Goal: Transaction & Acquisition: Purchase product/service

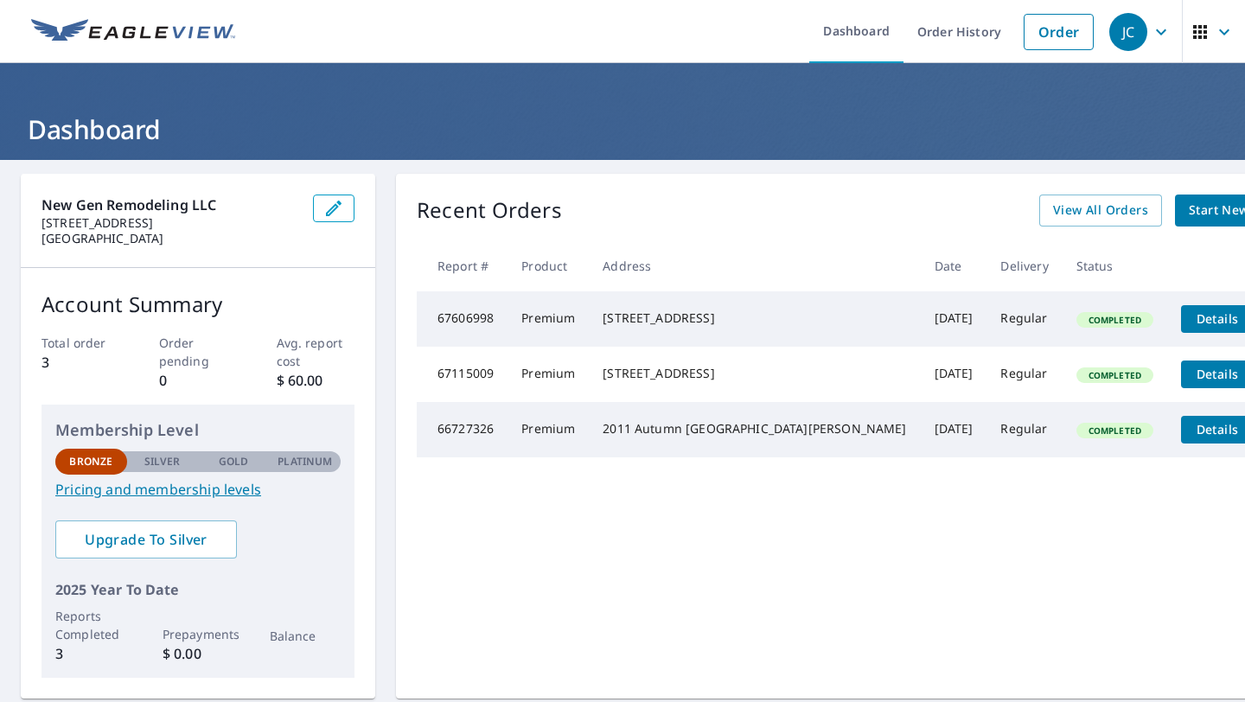
click at [1189, 207] on span "Start New Order" at bounding box center [1239, 211] width 100 height 22
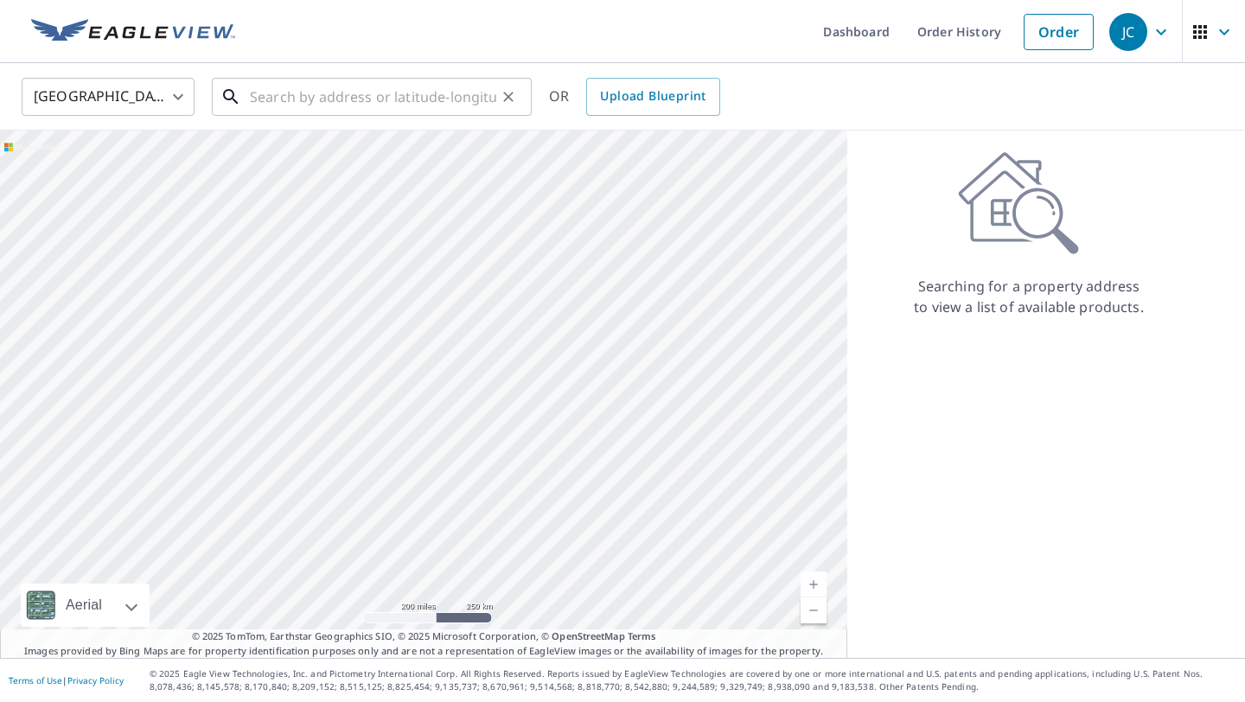
click at [406, 97] on input "text" at bounding box center [373, 97] width 246 height 48
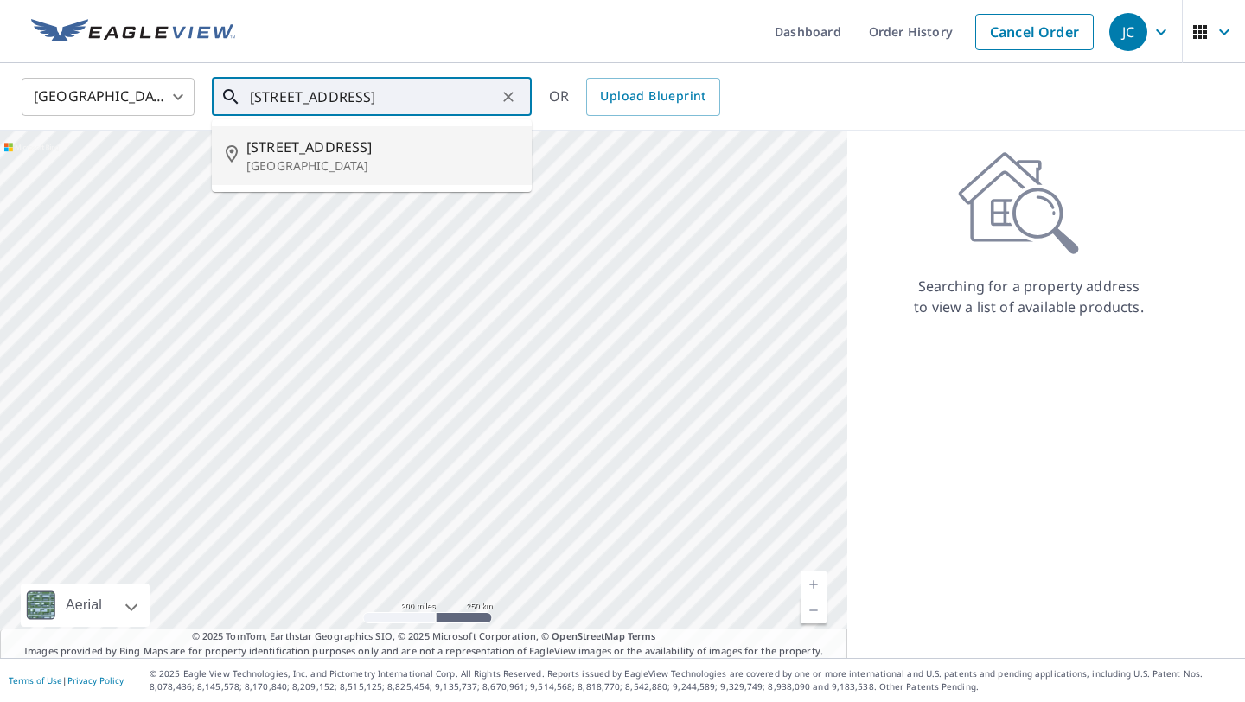
click at [394, 147] on span "[STREET_ADDRESS]" at bounding box center [381, 147] width 271 height 21
type input "[STREET_ADDRESS]"
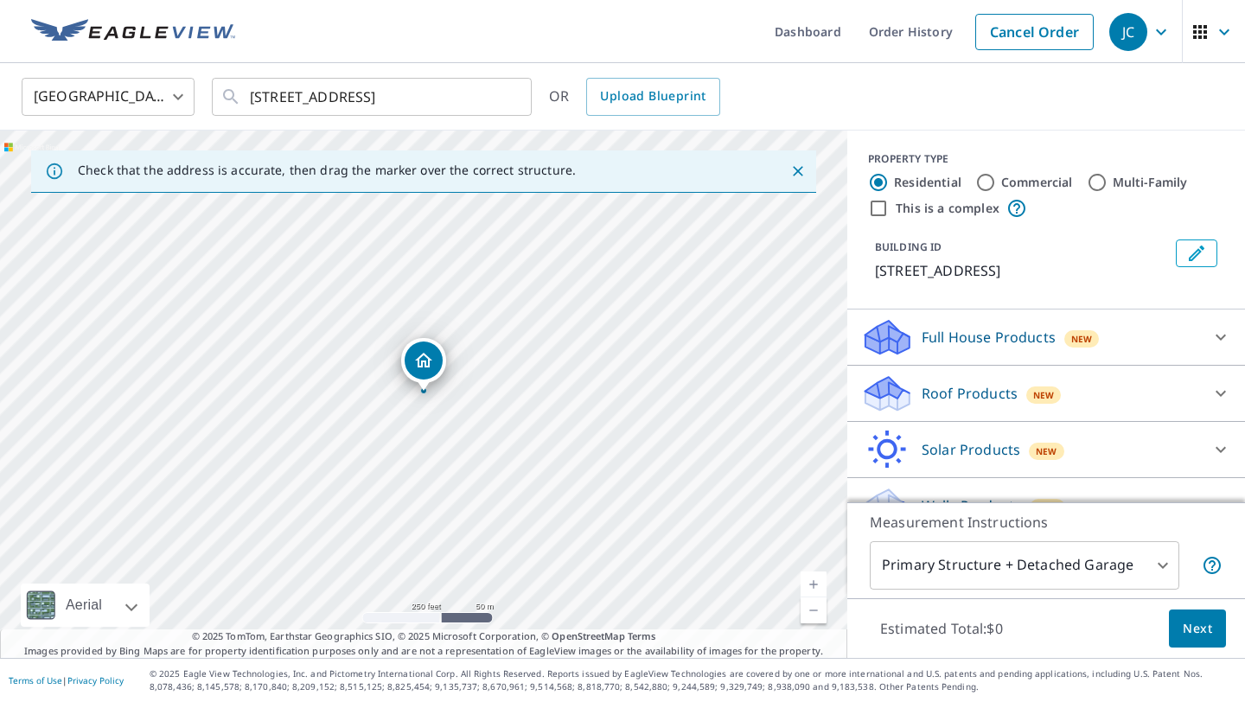
click at [1109, 395] on div "Roof Products New" at bounding box center [1030, 393] width 339 height 41
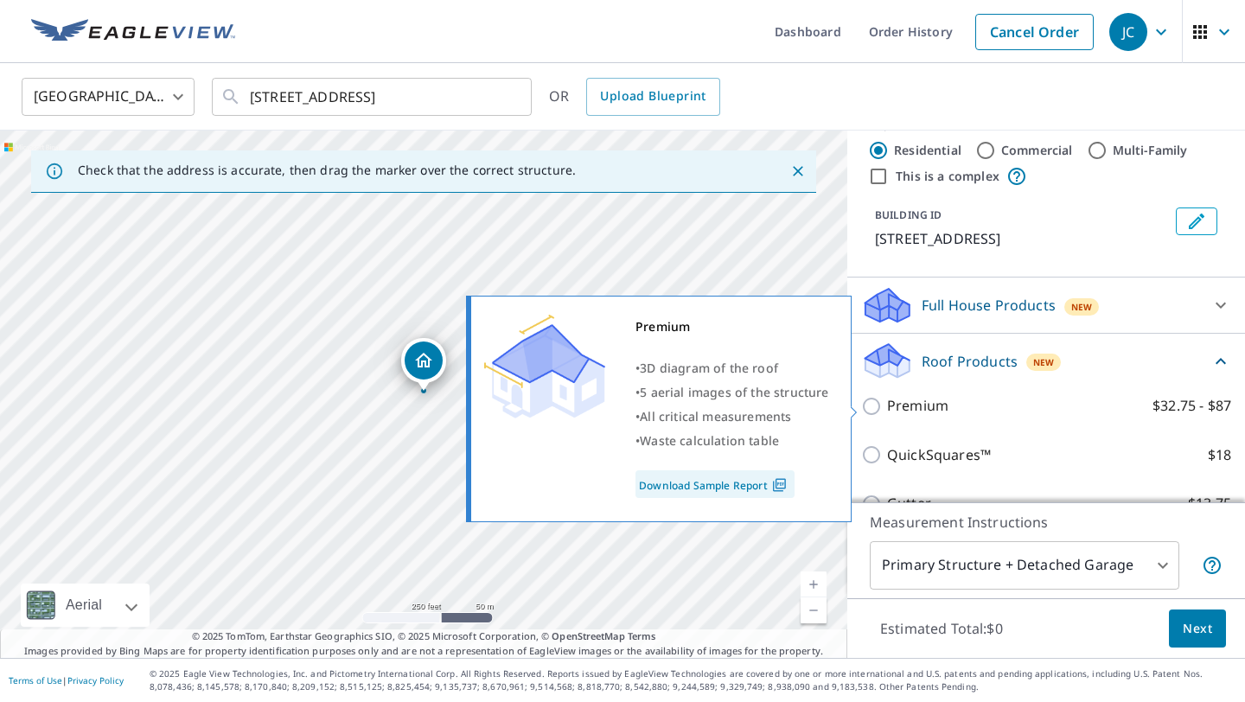
click at [871, 404] on input "Premium $32.75 - $87" at bounding box center [874, 406] width 26 height 21
checkbox input "true"
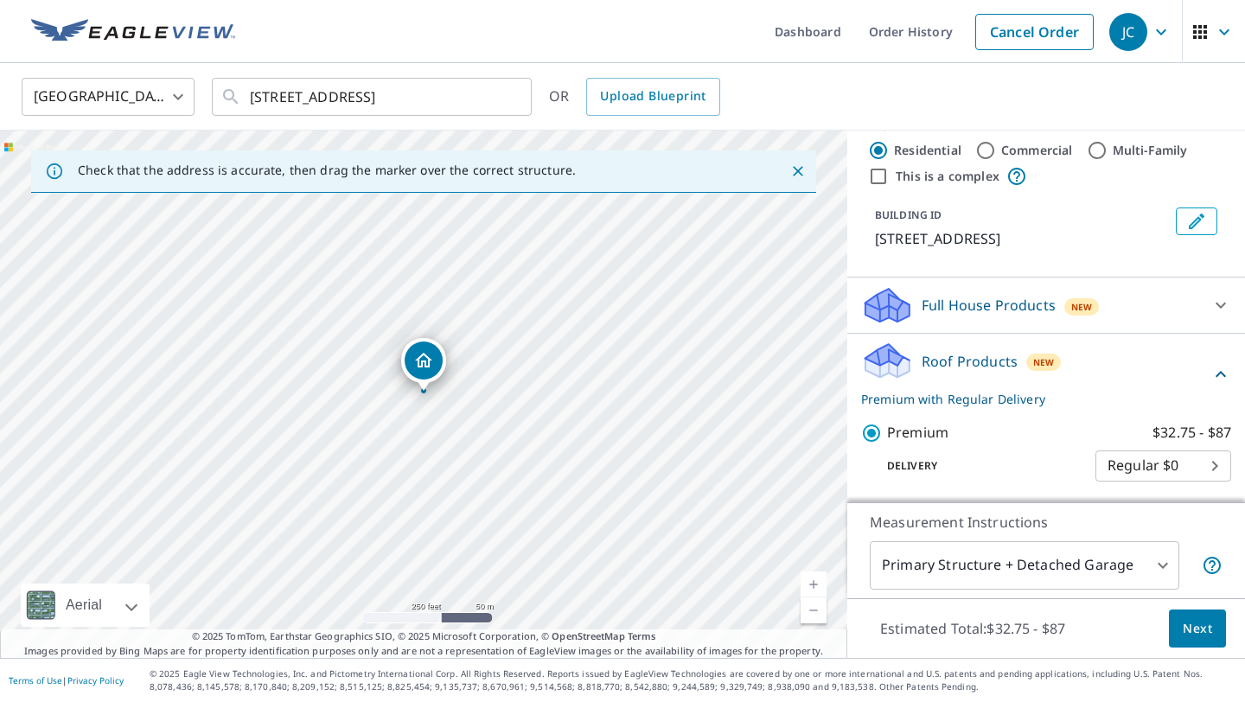
click at [1180, 629] on button "Next" at bounding box center [1197, 628] width 57 height 39
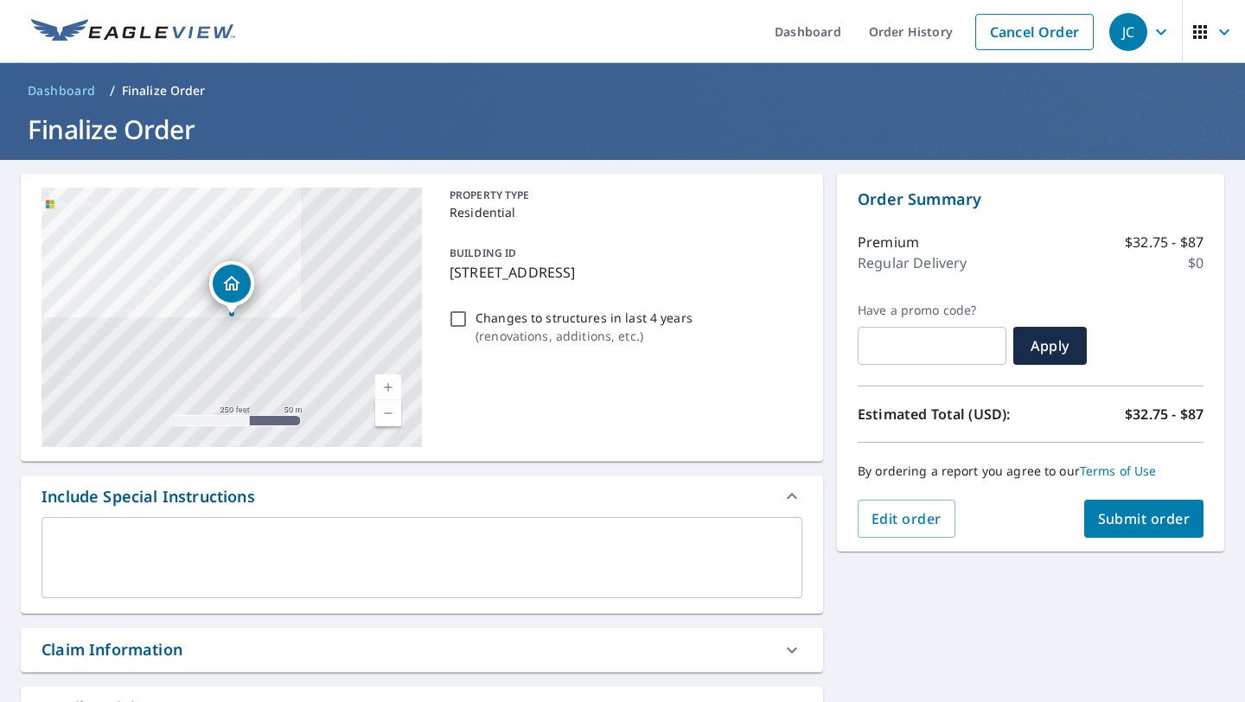
click at [460, 318] on input "Changes to structures in last 4 years ( renovations, additions, etc. )" at bounding box center [458, 319] width 21 height 21
click at [458, 322] on input "Changes to structures in last 4 years ( renovations, additions, etc. )" at bounding box center [458, 319] width 21 height 21
checkbox input "false"
click at [1156, 521] on span "Submit order" at bounding box center [1144, 518] width 92 height 19
